Goal: Task Accomplishment & Management: Complete application form

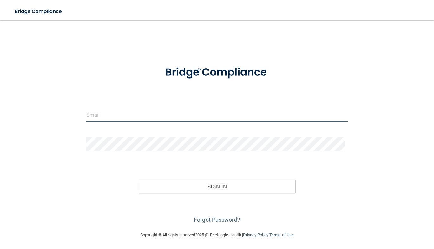
click at [116, 112] on input "email" at bounding box center [216, 114] width 261 height 14
drag, startPoint x: 120, startPoint y: 114, endPoint x: 116, endPoint y: 112, distance: 4.6
click at [116, 112] on input "email" at bounding box center [216, 114] width 261 height 14
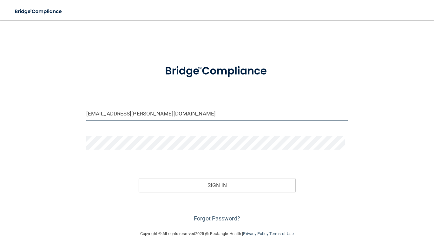
scroll to position [1, 0]
type input "[EMAIL_ADDRESS][PERSON_NAME][DOMAIN_NAME]"
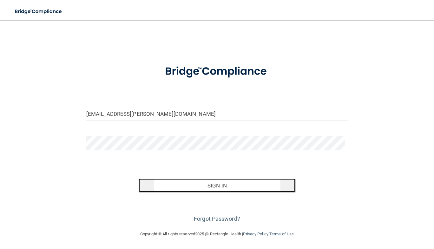
click at [210, 187] on button "Sign In" at bounding box center [217, 185] width 157 height 14
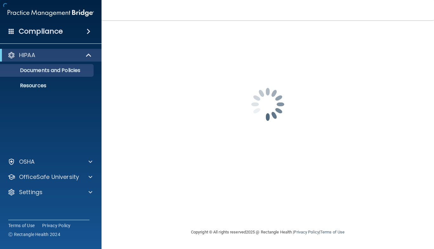
scroll to position [0, 0]
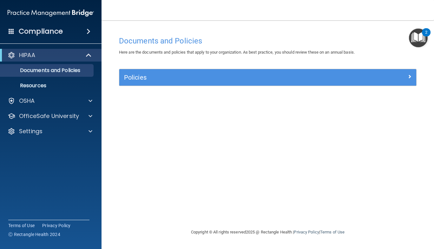
click at [57, 32] on h4 "Compliance" at bounding box center [41, 31] width 44 height 9
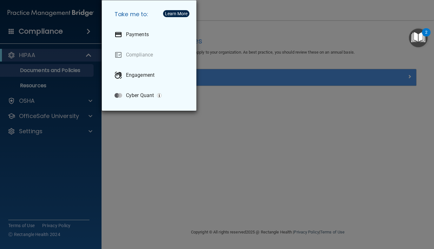
click at [172, 170] on div "Take me to: Payments Compliance Engagement Cyber Quant" at bounding box center [217, 124] width 434 height 249
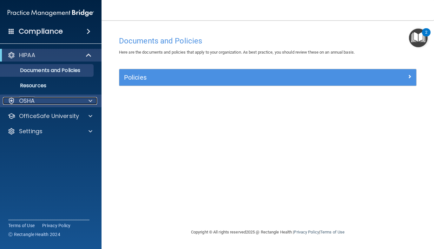
click at [34, 103] on p "OSHA" at bounding box center [27, 101] width 16 height 8
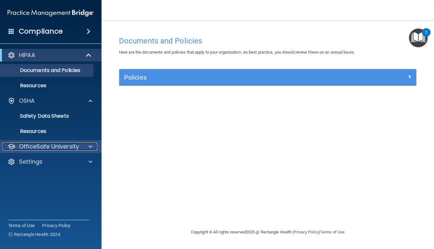
click at [56, 146] on p "OfficeSafe University" at bounding box center [49, 147] width 60 height 8
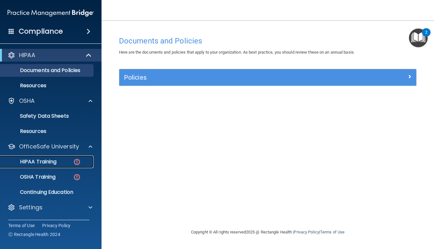
click at [43, 164] on p "HIPAA Training" at bounding box center [30, 162] width 52 height 6
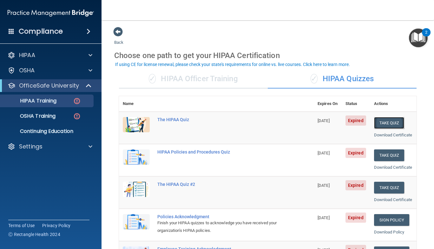
click at [386, 128] on button "Take Quiz" at bounding box center [389, 123] width 30 height 12
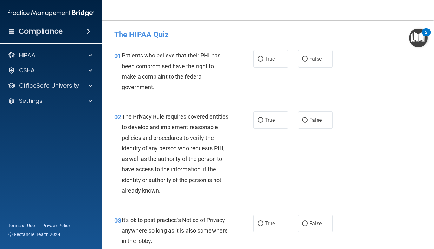
click at [362, 127] on div "02 The Privacy Rule requires covered entities to develop and implement reasonab…" at bounding box center [267, 154] width 316 height 103
click at [270, 62] on label "True" at bounding box center [270, 58] width 35 height 17
click at [263, 62] on input "True" at bounding box center [260, 59] width 6 height 5
radio input "true"
click at [270, 62] on label "True" at bounding box center [270, 58] width 35 height 17
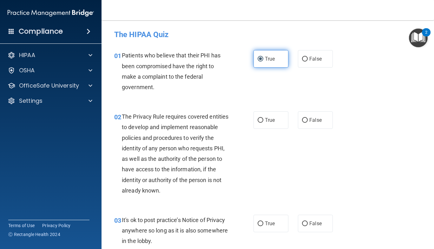
click at [263, 62] on input "True" at bounding box center [260, 59] width 6 height 5
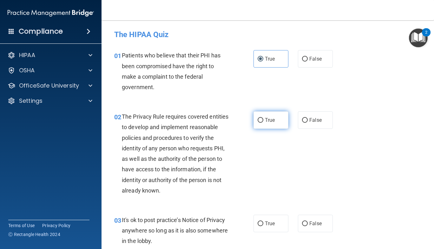
click at [265, 119] on span "True" at bounding box center [270, 120] width 10 height 6
click at [263, 119] on input "True" at bounding box center [260, 120] width 6 height 5
radio input "true"
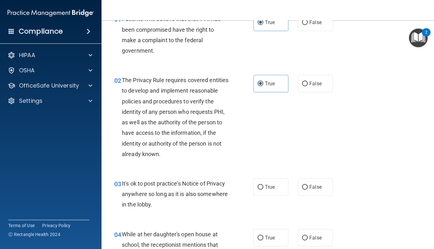
click at [354, 127] on div "02 The Privacy Rule requires covered entities to develop and implement reasonab…" at bounding box center [267, 118] width 316 height 103
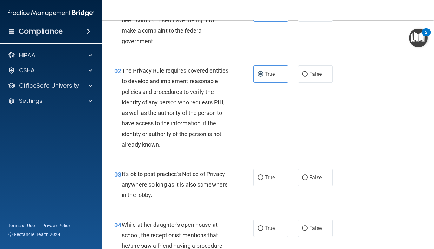
click at [369, 157] on div "02 The Privacy Rule requires covered entities to develop and implement reasonab…" at bounding box center [267, 108] width 316 height 103
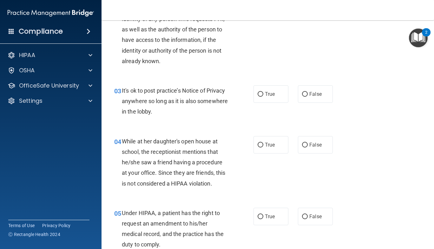
scroll to position [129, 0]
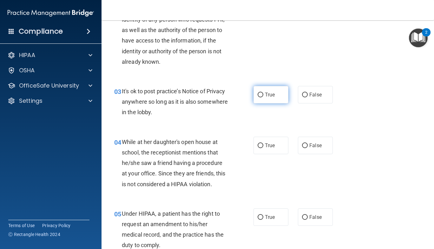
click at [259, 95] on input "True" at bounding box center [260, 95] width 6 height 5
radio input "true"
drag, startPoint x: 301, startPoint y: 149, endPoint x: 300, endPoint y: 156, distance: 6.8
click at [300, 156] on div "04 While at her daughter's open house at school, the receptionist mentions that…" at bounding box center [267, 165] width 316 height 72
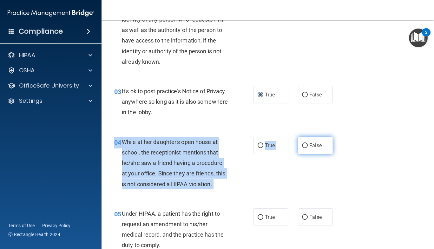
click at [302, 143] on input "False" at bounding box center [305, 145] width 6 height 5
radio input "true"
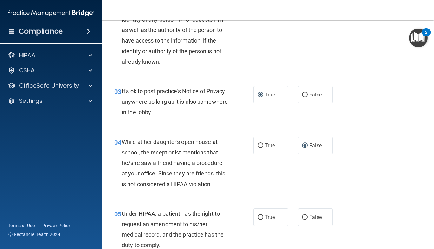
click at [362, 159] on div "04 While at her daughter's open house at school, the receptionist mentions that…" at bounding box center [267, 165] width 316 height 72
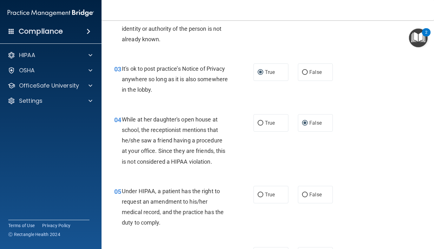
scroll to position [172, 0]
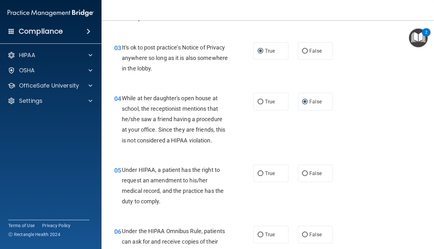
click at [370, 154] on div "04 While at her daughter's open house at school, the receptionist mentions that…" at bounding box center [267, 121] width 316 height 72
click at [376, 127] on div "04 While at her daughter's open house at school, the receptionist mentions that…" at bounding box center [267, 121] width 316 height 72
click at [265, 173] on span "True" at bounding box center [270, 173] width 10 height 6
click at [263, 173] on input "True" at bounding box center [260, 173] width 6 height 5
radio input "true"
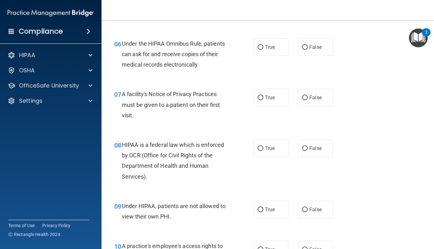
scroll to position [355, 0]
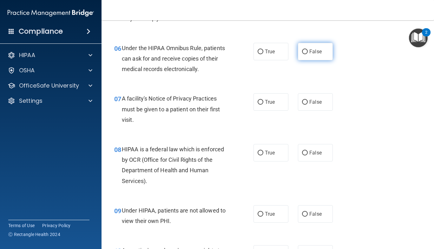
click at [305, 51] on label "False" at bounding box center [315, 51] width 35 height 17
click at [305, 51] on input "False" at bounding box center [305, 51] width 6 height 5
radio input "true"
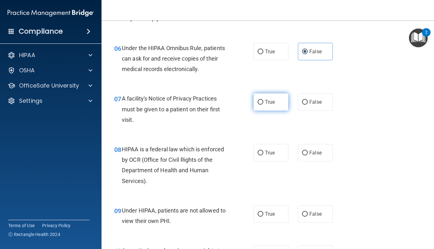
click at [261, 100] on label "True" at bounding box center [270, 101] width 35 height 17
click at [261, 100] on input "True" at bounding box center [260, 102] width 6 height 5
radio input "true"
click at [258, 153] on input "True" at bounding box center [260, 153] width 6 height 5
radio input "true"
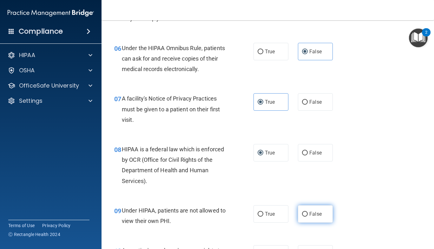
click at [303, 212] on input "False" at bounding box center [305, 214] width 6 height 5
radio input "true"
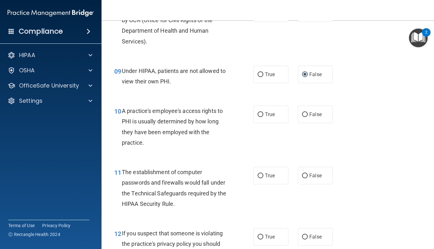
scroll to position [510, 0]
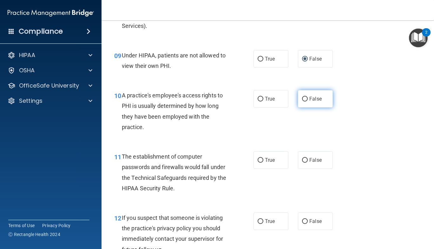
click at [302, 100] on input "False" at bounding box center [305, 99] width 6 height 5
radio input "true"
click at [259, 160] on input "True" at bounding box center [260, 160] width 6 height 5
radio input "true"
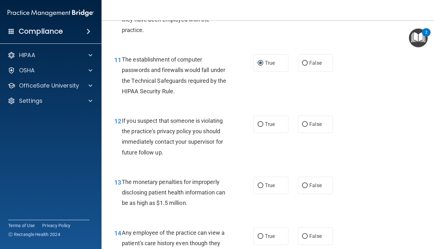
scroll to position [663, 0]
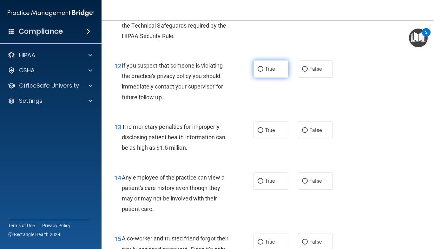
click at [254, 69] on label "True" at bounding box center [270, 68] width 35 height 17
click at [257, 69] on input "True" at bounding box center [260, 69] width 6 height 5
radio input "true"
click at [257, 129] on input "True" at bounding box center [260, 130] width 6 height 5
radio input "true"
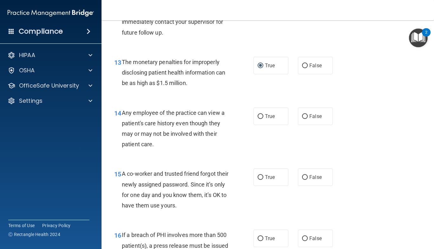
scroll to position [775, 0]
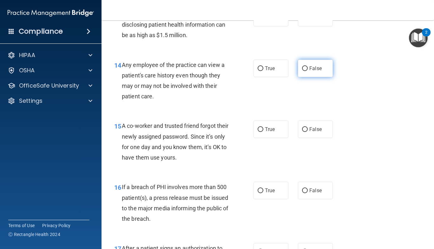
click at [302, 70] on input "False" at bounding box center [305, 68] width 6 height 5
radio input "true"
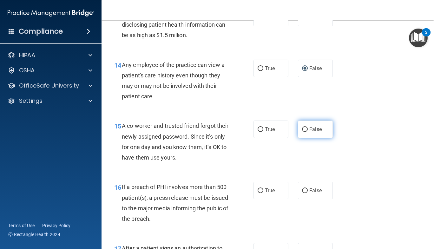
click at [303, 128] on input "False" at bounding box center [305, 129] width 6 height 5
radio input "true"
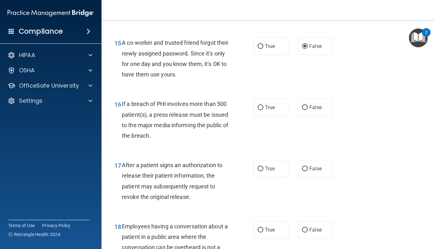
scroll to position [860, 0]
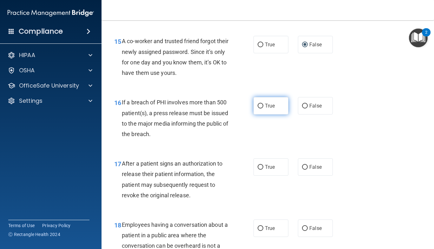
click at [260, 107] on input "True" at bounding box center [260, 106] width 6 height 5
radio input "true"
click at [302, 166] on input "False" at bounding box center [305, 167] width 6 height 5
radio input "true"
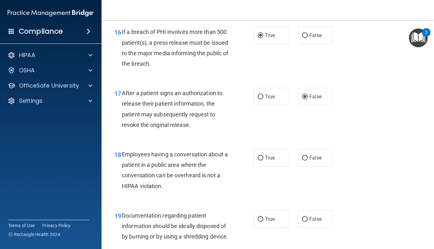
scroll to position [954, 0]
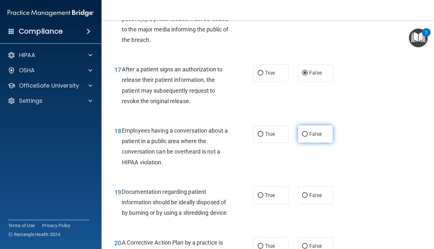
click at [303, 131] on label "False" at bounding box center [315, 133] width 35 height 17
click at [303, 132] on input "False" at bounding box center [305, 134] width 6 height 5
radio input "true"
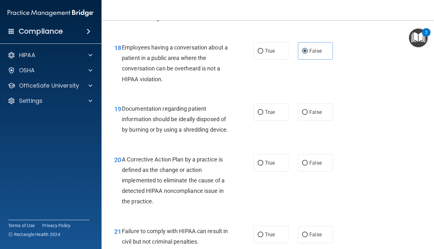
scroll to position [1041, 0]
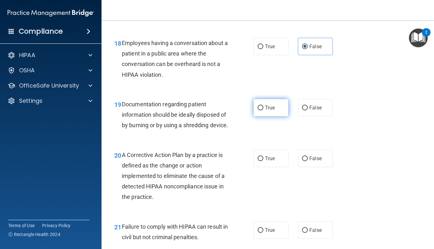
click at [261, 110] on label "True" at bounding box center [270, 107] width 35 height 17
click at [261, 110] on input "True" at bounding box center [260, 108] width 6 height 5
radio input "true"
click at [261, 166] on label "True" at bounding box center [270, 158] width 35 height 17
click at [261, 161] on input "True" at bounding box center [260, 158] width 6 height 5
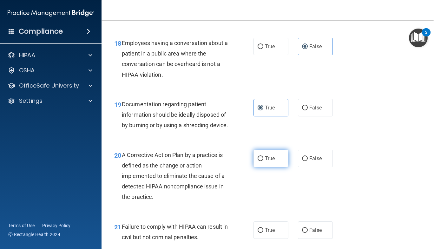
radio input "true"
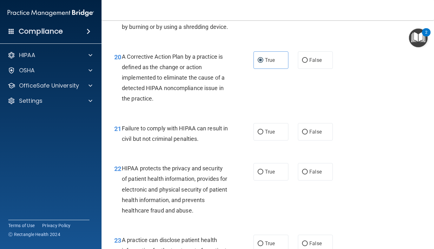
scroll to position [1141, 0]
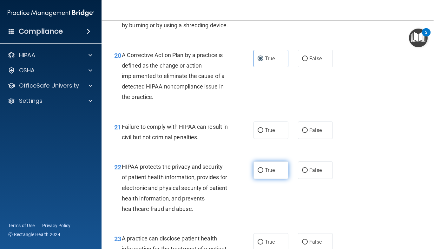
click at [259, 173] on input "True" at bounding box center [260, 170] width 6 height 5
radio input "true"
click at [301, 137] on label "False" at bounding box center [315, 129] width 35 height 17
click at [302, 133] on input "False" at bounding box center [305, 130] width 6 height 5
radio input "true"
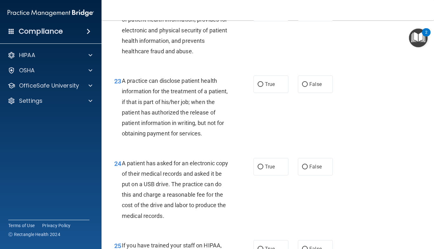
scroll to position [1313, 0]
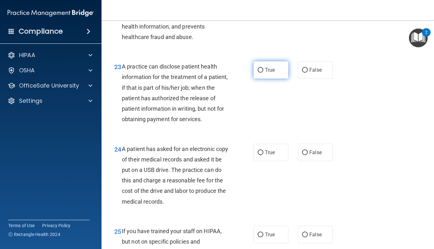
click at [258, 73] on input "True" at bounding box center [260, 70] width 6 height 5
radio input "true"
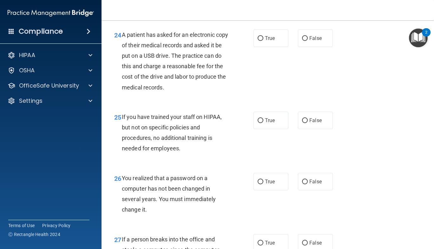
scroll to position [1436, 0]
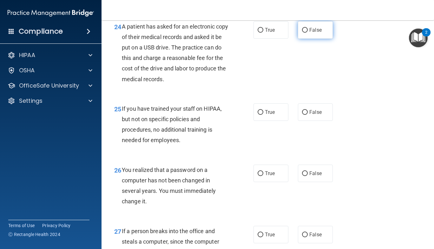
click at [303, 33] on input "False" at bounding box center [305, 30] width 6 height 5
radio input "true"
click at [303, 115] on input "False" at bounding box center [305, 112] width 6 height 5
radio input "true"
click at [261, 182] on label "True" at bounding box center [270, 173] width 35 height 17
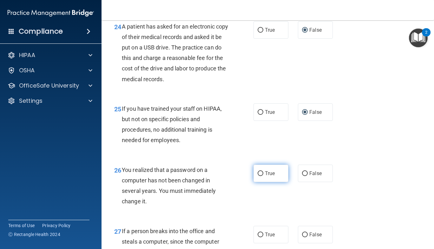
click at [261, 176] on input "True" at bounding box center [260, 173] width 6 height 5
radio input "true"
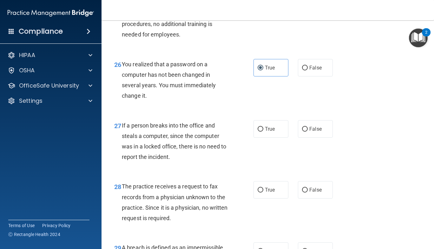
scroll to position [1543, 0]
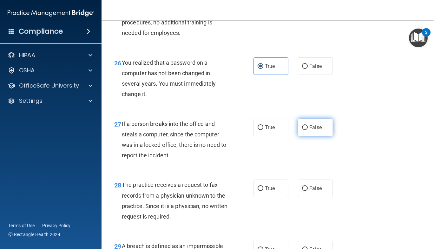
click at [304, 130] on input "False" at bounding box center [305, 127] width 6 height 5
radio input "true"
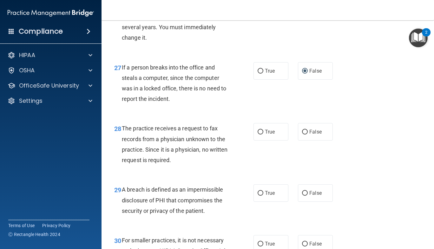
scroll to position [1603, 0]
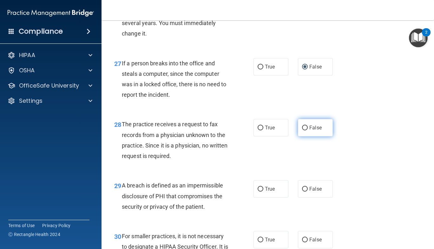
click at [302, 130] on input "False" at bounding box center [305, 128] width 6 height 5
radio input "true"
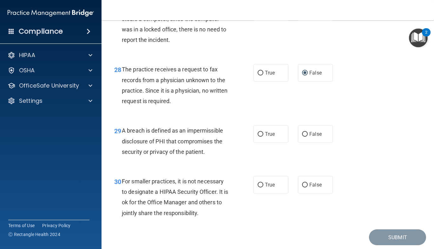
scroll to position [1660, 0]
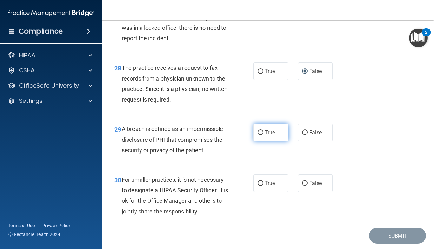
click at [258, 135] on input "True" at bounding box center [260, 132] width 6 height 5
radio input "true"
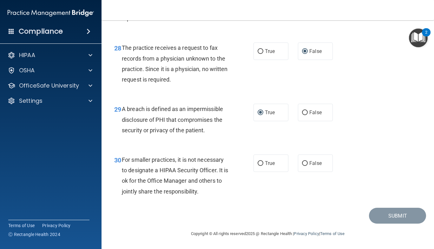
scroll to position [1698, 0]
click at [303, 164] on label "False" at bounding box center [315, 162] width 35 height 17
click at [303, 164] on input "False" at bounding box center [305, 163] width 6 height 5
radio input "true"
click at [399, 218] on button "Submit" at bounding box center [397, 216] width 57 height 16
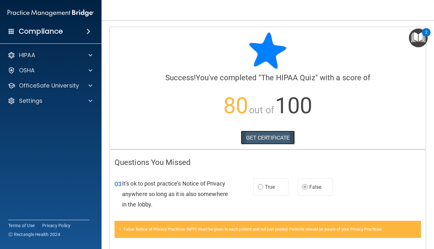
click at [274, 138] on link "GET CERTIFICATE" at bounding box center [268, 138] width 54 height 14
click at [32, 57] on p "HIPAA" at bounding box center [27, 55] width 16 height 8
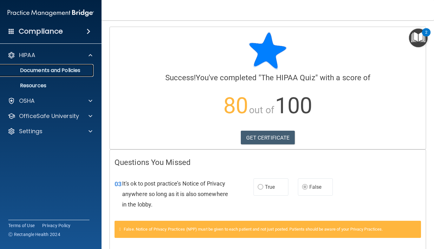
click at [44, 71] on p "Documents and Policies" at bounding box center [47, 70] width 87 height 6
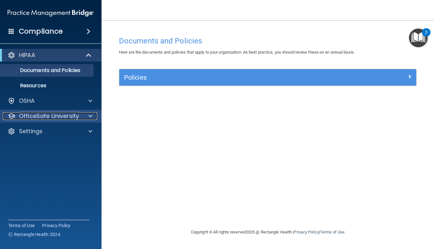
click at [47, 114] on p "OfficeSafe University" at bounding box center [49, 116] width 60 height 8
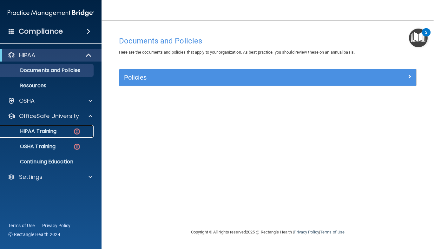
click at [49, 131] on p "HIPAA Training" at bounding box center [30, 131] width 52 height 6
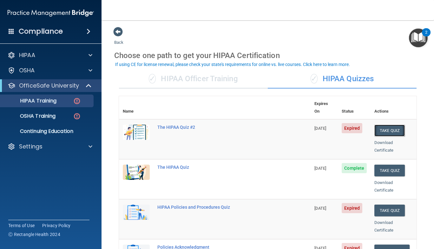
click at [384, 125] on button "Take Quiz" at bounding box center [389, 131] width 30 height 12
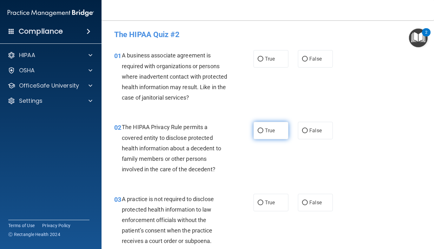
click at [259, 133] on label "True" at bounding box center [270, 130] width 35 height 17
click at [259, 133] on input "True" at bounding box center [260, 130] width 6 height 5
radio input "true"
click at [261, 61] on input "True" at bounding box center [260, 59] width 6 height 5
radio input "true"
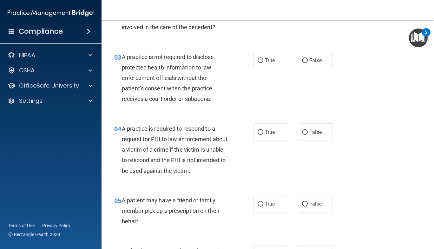
scroll to position [143, 0]
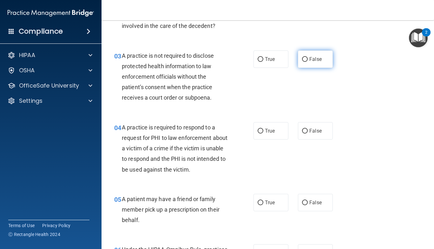
click at [309, 58] on span "False" at bounding box center [315, 59] width 12 height 6
click at [308, 58] on input "False" at bounding box center [305, 59] width 6 height 5
radio input "true"
click at [302, 132] on input "False" at bounding box center [305, 131] width 6 height 5
radio input "true"
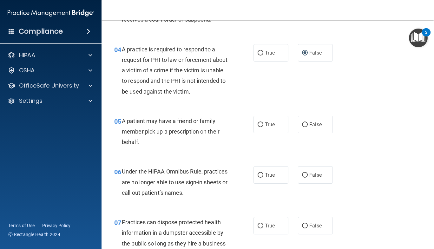
scroll to position [234, 0]
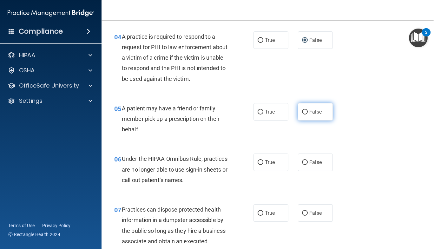
click at [303, 113] on input "False" at bounding box center [305, 112] width 6 height 5
radio input "true"
click at [302, 161] on input "False" at bounding box center [305, 162] width 6 height 5
radio input "true"
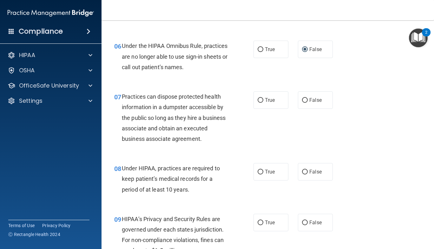
scroll to position [358, 0]
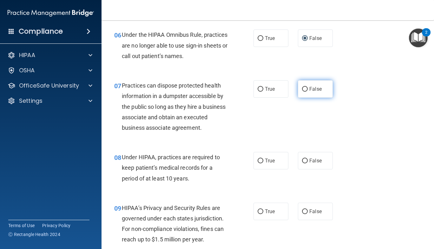
click at [304, 87] on input "False" at bounding box center [305, 89] width 6 height 5
radio input "true"
click at [258, 161] on input "True" at bounding box center [260, 161] width 6 height 5
radio input "true"
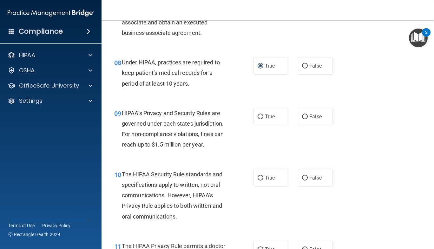
scroll to position [454, 0]
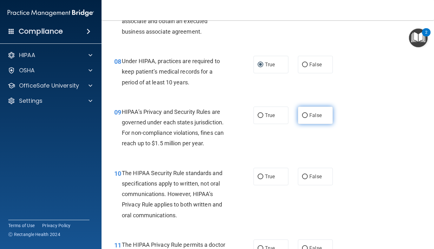
click at [302, 114] on input "False" at bounding box center [305, 115] width 6 height 5
radio input "true"
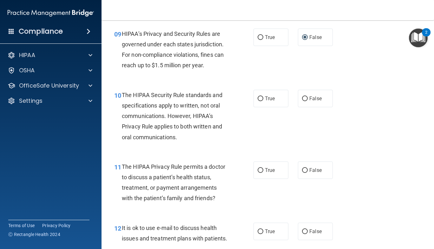
scroll to position [536, 0]
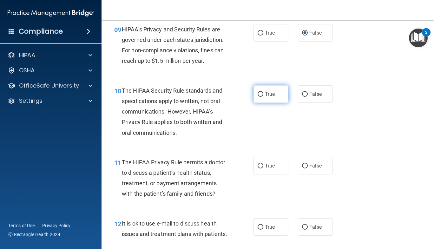
click at [260, 92] on input "True" at bounding box center [260, 94] width 6 height 5
radio input "true"
click at [302, 165] on input "False" at bounding box center [305, 166] width 6 height 5
radio input "true"
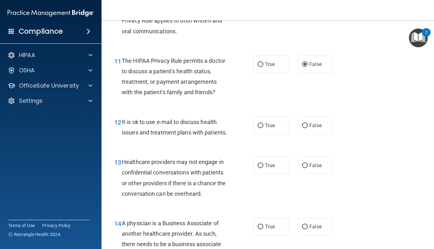
scroll to position [641, 0]
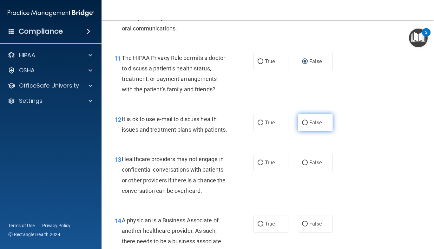
click at [302, 121] on input "False" at bounding box center [305, 122] width 6 height 5
radio input "true"
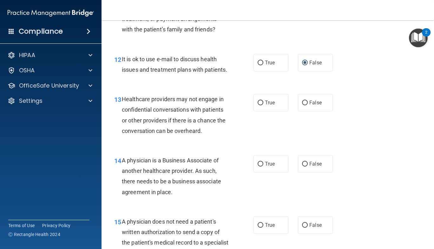
scroll to position [743, 0]
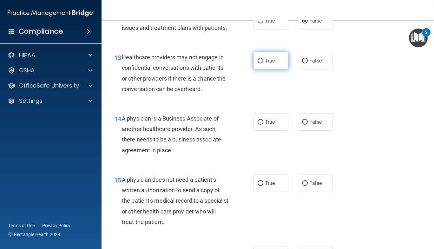
click at [258, 63] on input "True" at bounding box center [260, 61] width 6 height 5
radio input "true"
click at [302, 125] on input "False" at bounding box center [305, 122] width 6 height 5
radio input "true"
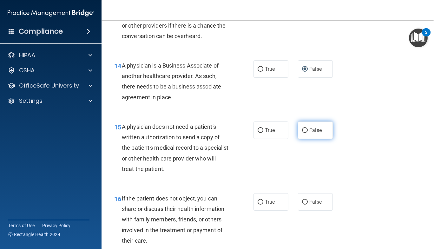
click at [302, 133] on input "False" at bounding box center [305, 130] width 6 height 5
radio input "true"
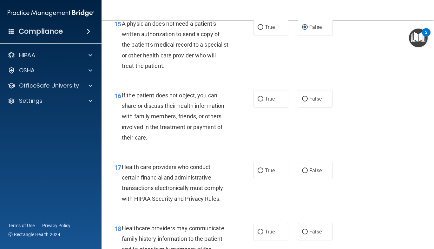
scroll to position [901, 0]
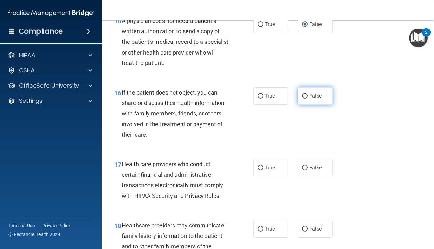
click at [302, 99] on input "False" at bounding box center [305, 96] width 6 height 5
radio input "true"
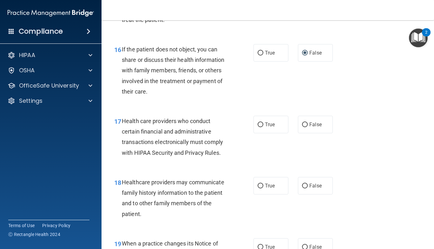
scroll to position [950, 0]
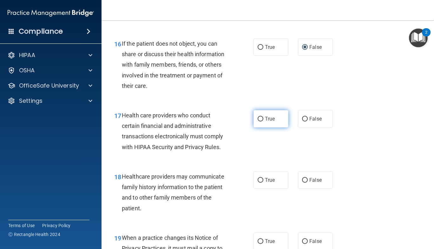
click at [259, 121] on input "True" at bounding box center [260, 119] width 6 height 5
radio input "true"
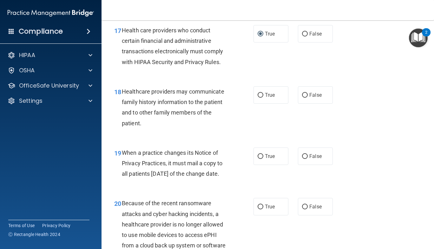
scroll to position [1048, 0]
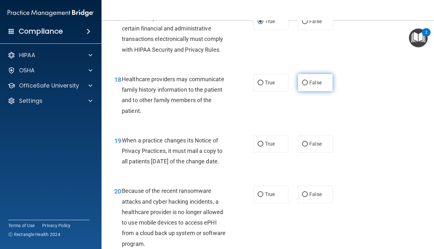
click at [302, 85] on input "False" at bounding box center [305, 83] width 6 height 5
radio input "true"
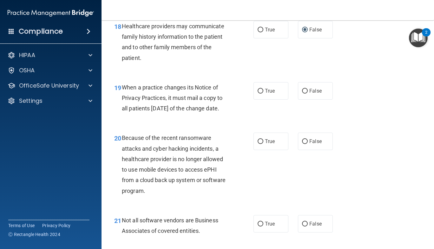
scroll to position [1114, 0]
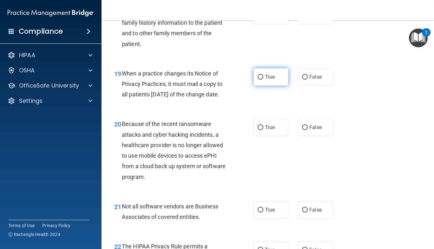
click at [259, 80] on input "True" at bounding box center [260, 77] width 6 height 5
radio input "true"
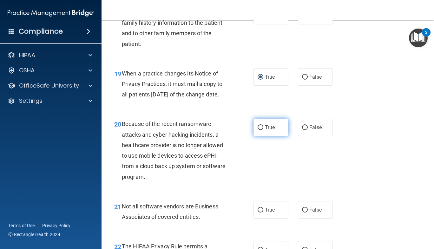
click at [259, 130] on input "True" at bounding box center [260, 127] width 6 height 5
radio input "true"
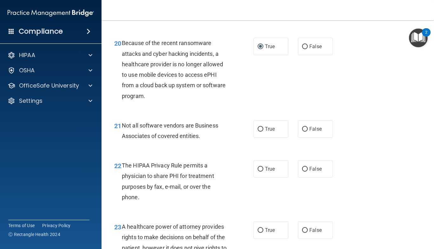
scroll to position [1224, 0]
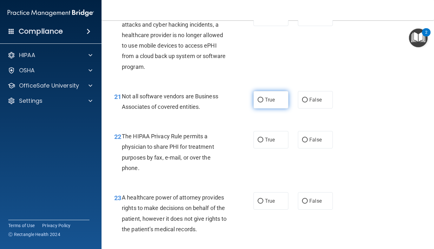
click at [258, 102] on input "True" at bounding box center [260, 100] width 6 height 5
radio input "true"
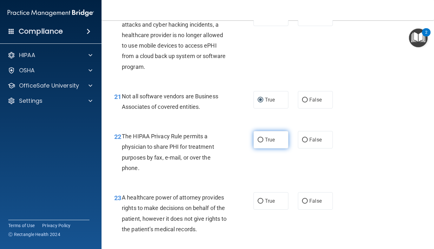
click at [258, 142] on input "True" at bounding box center [260, 140] width 6 height 5
radio input "true"
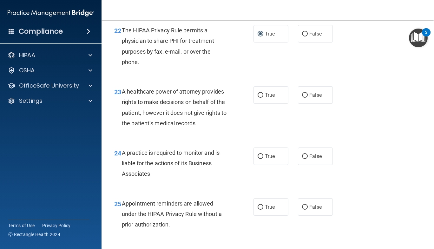
scroll to position [1337, 0]
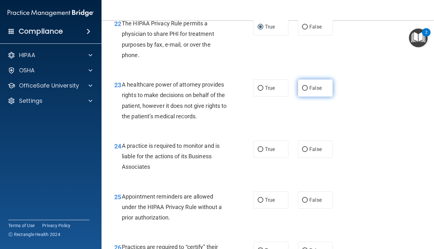
click at [302, 91] on input "False" at bounding box center [305, 88] width 6 height 5
radio input "true"
click at [257, 152] on input "True" at bounding box center [260, 149] width 6 height 5
radio input "true"
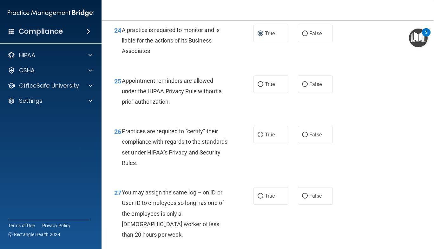
scroll to position [1459, 0]
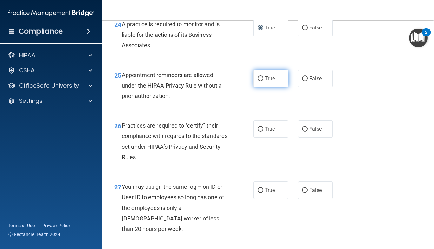
click at [258, 81] on input "True" at bounding box center [260, 78] width 6 height 5
radio input "true"
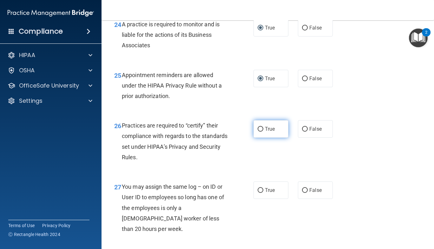
click at [259, 132] on input "True" at bounding box center [260, 129] width 6 height 5
radio input "true"
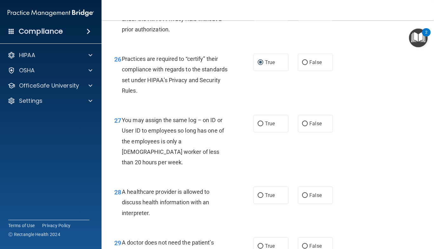
scroll to position [1556, 0]
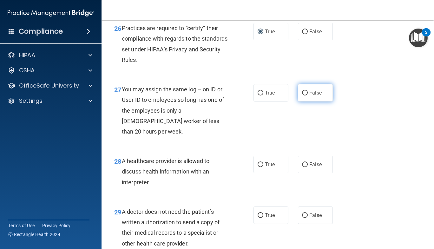
click at [302, 95] on input "False" at bounding box center [305, 93] width 6 height 5
radio input "true"
click at [302, 167] on input "False" at bounding box center [305, 164] width 6 height 5
radio input "true"
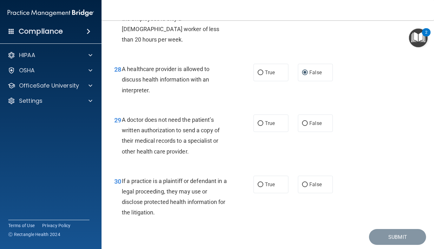
scroll to position [1657, 0]
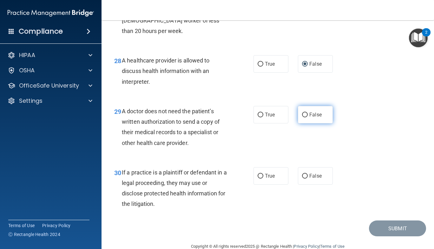
click at [302, 117] on input "False" at bounding box center [305, 115] width 6 height 5
radio input "true"
click at [259, 178] on input "True" at bounding box center [260, 176] width 6 height 5
radio input "true"
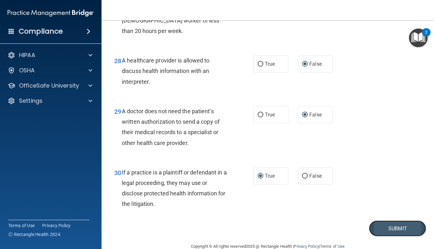
click at [386, 237] on button "Submit" at bounding box center [397, 228] width 57 height 16
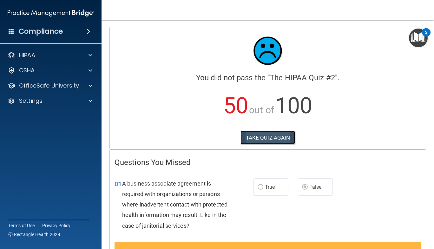
click at [269, 139] on button "TAKE QUIZ AGAIN" at bounding box center [267, 138] width 55 height 14
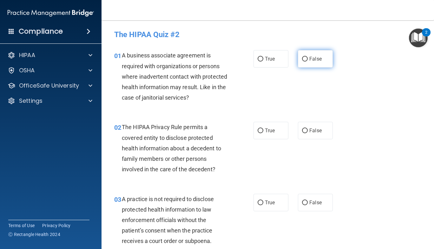
click at [302, 57] on input "False" at bounding box center [305, 59] width 6 height 5
radio input "true"
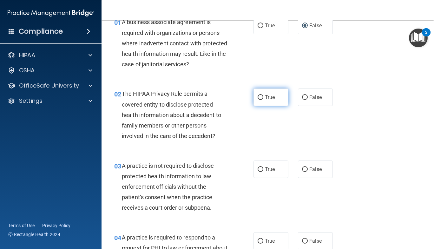
click at [260, 96] on input "True" at bounding box center [260, 97] width 6 height 5
radio input "true"
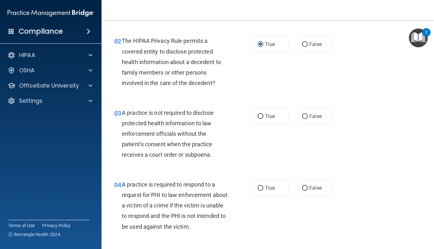
scroll to position [89, 0]
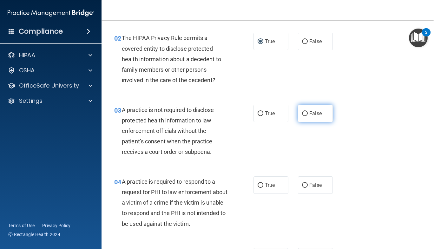
click at [302, 114] on input "False" at bounding box center [305, 113] width 6 height 5
radio input "true"
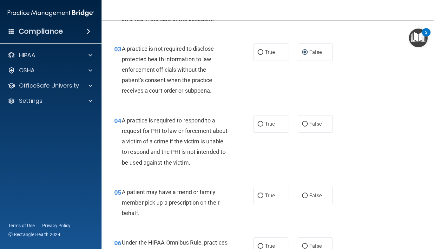
scroll to position [152, 0]
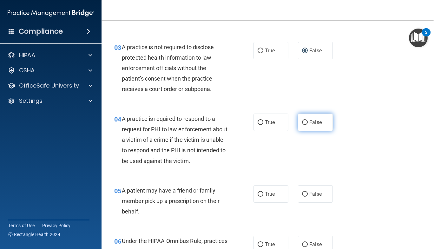
click at [303, 123] on input "False" at bounding box center [305, 122] width 6 height 5
radio input "true"
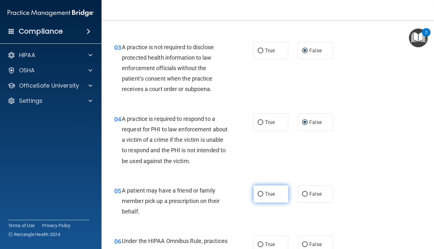
click at [256, 191] on label "True" at bounding box center [270, 193] width 35 height 17
click at [257, 192] on input "True" at bounding box center [260, 194] width 6 height 5
radio input "true"
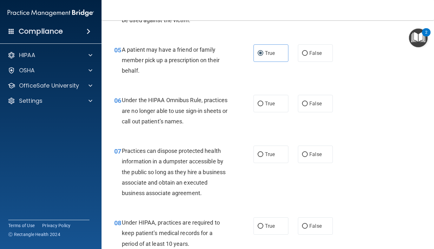
scroll to position [302, 0]
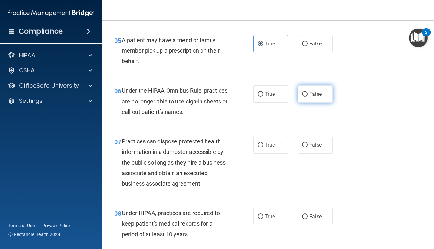
click at [303, 93] on input "False" at bounding box center [305, 94] width 6 height 5
radio input "true"
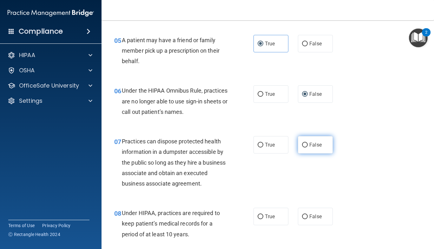
click at [302, 143] on input "False" at bounding box center [305, 145] width 6 height 5
radio input "true"
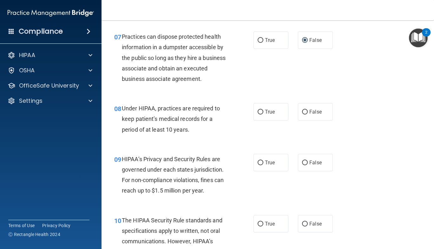
scroll to position [414, 0]
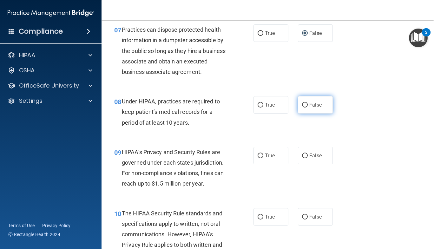
click at [302, 105] on input "False" at bounding box center [305, 105] width 6 height 5
radio input "true"
click at [302, 153] on input "False" at bounding box center [305, 155] width 6 height 5
radio input "true"
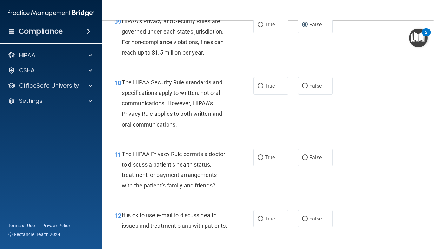
scroll to position [557, 0]
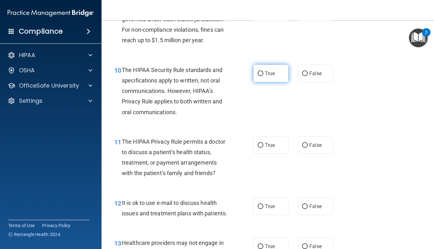
click at [260, 72] on input "True" at bounding box center [260, 73] width 6 height 5
radio input "true"
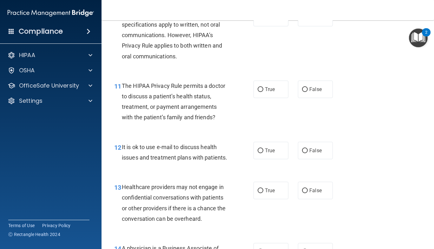
scroll to position [624, 0]
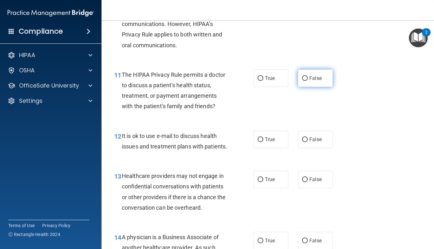
click at [302, 78] on input "False" at bounding box center [305, 78] width 6 height 5
radio input "true"
click at [301, 136] on label "False" at bounding box center [315, 139] width 35 height 17
click at [302, 137] on input "False" at bounding box center [305, 139] width 6 height 5
radio input "true"
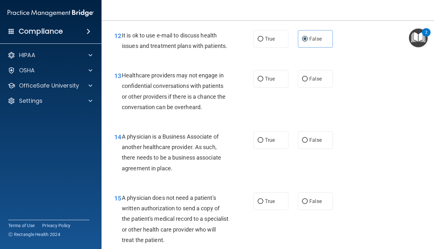
scroll to position [726, 0]
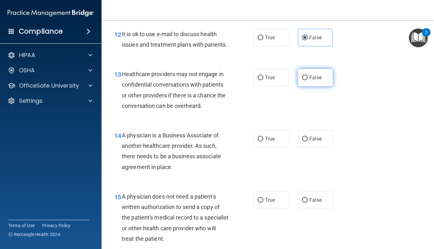
click at [305, 86] on label "False" at bounding box center [315, 77] width 35 height 17
click at [305, 80] on input "False" at bounding box center [305, 77] width 6 height 5
radio input "true"
click at [257, 141] on input "True" at bounding box center [260, 139] width 6 height 5
radio input "true"
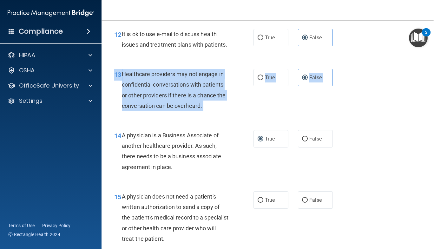
drag, startPoint x: 428, startPoint y: 127, endPoint x: 433, endPoint y: 133, distance: 7.8
click at [433, 133] on main "- The HIPAA Quiz #2 This quiz doesn’t expire until [DATE]. Are you sure you wan…" at bounding box center [267, 134] width 332 height 229
click at [400, 149] on div "14 A physician is a Business Associate of another healthcare provider. As such,…" at bounding box center [267, 152] width 316 height 61
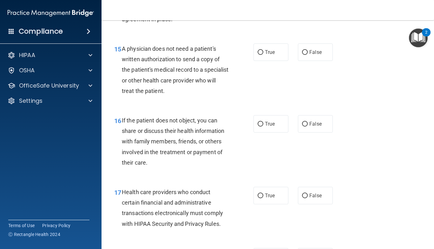
scroll to position [875, 0]
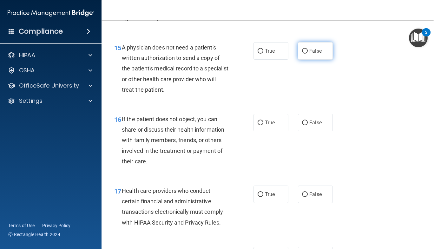
click at [302, 54] on input "False" at bounding box center [305, 51] width 6 height 5
radio input "true"
click at [302, 54] on input "False" at bounding box center [305, 51] width 6 height 5
click at [258, 125] on input "True" at bounding box center [260, 122] width 6 height 5
radio input "true"
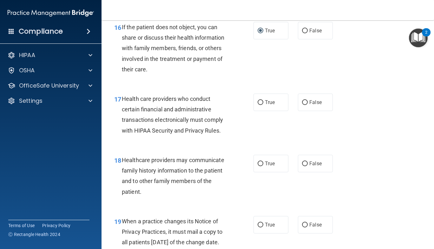
scroll to position [968, 0]
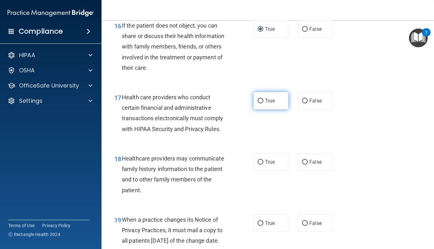
click at [258, 103] on input "True" at bounding box center [260, 101] width 6 height 5
radio input "true"
click at [302, 165] on input "False" at bounding box center [305, 162] width 6 height 5
radio input "true"
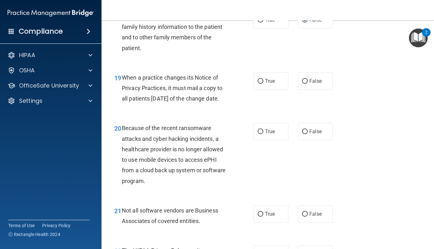
scroll to position [1114, 0]
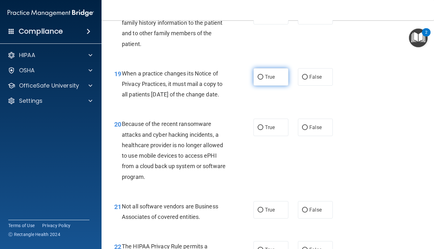
click at [258, 80] on input "True" at bounding box center [260, 77] width 6 height 5
radio input "true"
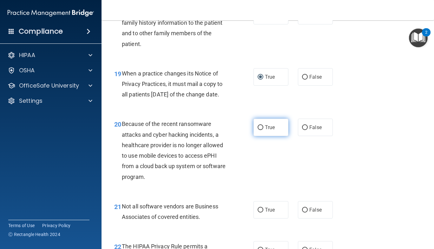
click at [257, 130] on input "True" at bounding box center [260, 127] width 6 height 5
radio input "true"
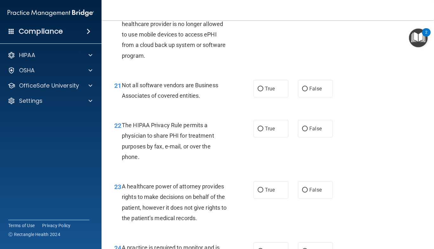
scroll to position [1244, 0]
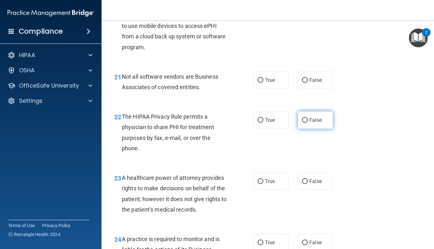
click at [302, 123] on input "False" at bounding box center [305, 120] width 6 height 5
radio input "true"
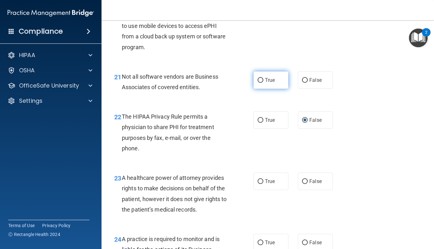
click at [257, 83] on input "True" at bounding box center [260, 80] width 6 height 5
radio input "true"
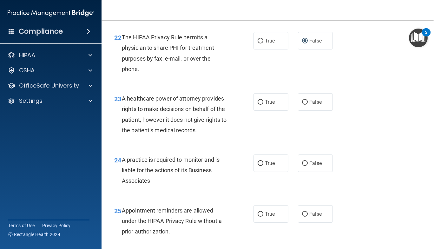
scroll to position [1327, 0]
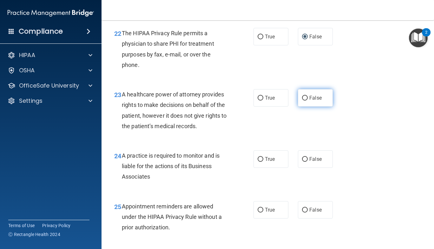
click at [303, 101] on input "False" at bounding box center [305, 98] width 6 height 5
radio input "true"
click at [258, 162] on input "True" at bounding box center [260, 159] width 6 height 5
radio input "true"
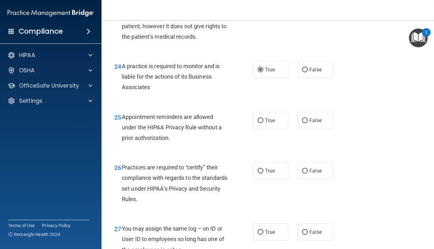
scroll to position [1420, 0]
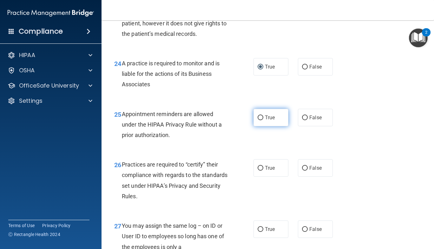
click at [257, 120] on input "True" at bounding box center [260, 117] width 6 height 5
radio input "true"
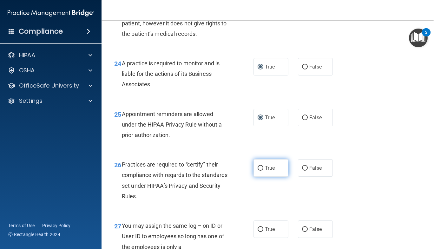
click at [257, 171] on input "True" at bounding box center [260, 168] width 6 height 5
radio input "true"
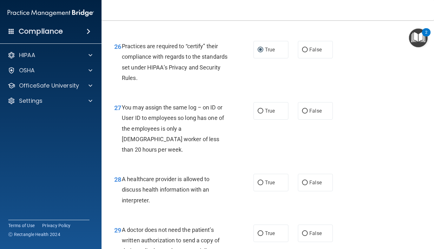
scroll to position [1553, 0]
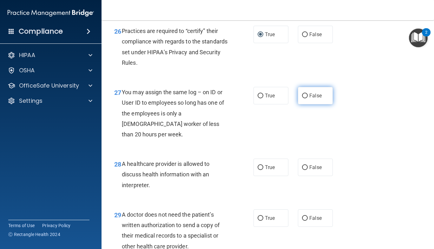
click at [302, 98] on input "False" at bounding box center [305, 96] width 6 height 5
radio input "true"
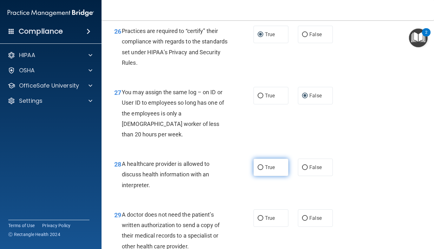
click at [259, 170] on input "True" at bounding box center [260, 167] width 6 height 5
radio input "true"
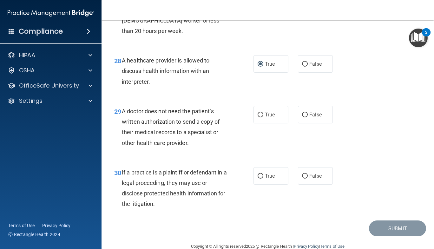
scroll to position [1665, 0]
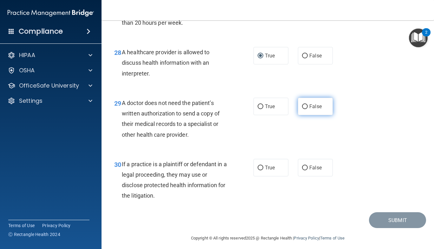
click at [302, 109] on input "False" at bounding box center [305, 106] width 6 height 5
radio input "true"
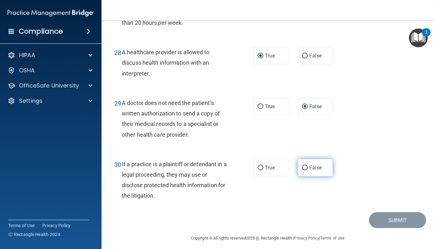
click at [302, 170] on input "False" at bounding box center [305, 167] width 6 height 5
radio input "true"
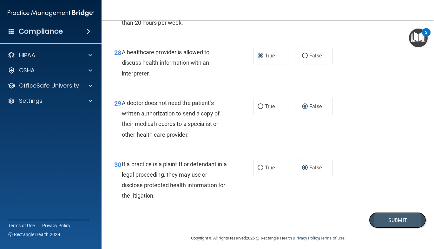
click at [387, 228] on button "Submit" at bounding box center [397, 220] width 57 height 16
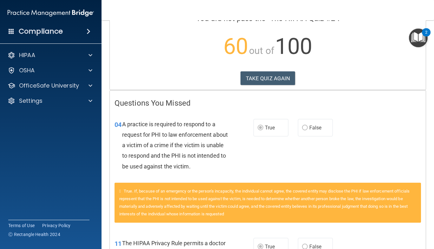
scroll to position [62, 0]
